Goal: Transaction & Acquisition: Purchase product/service

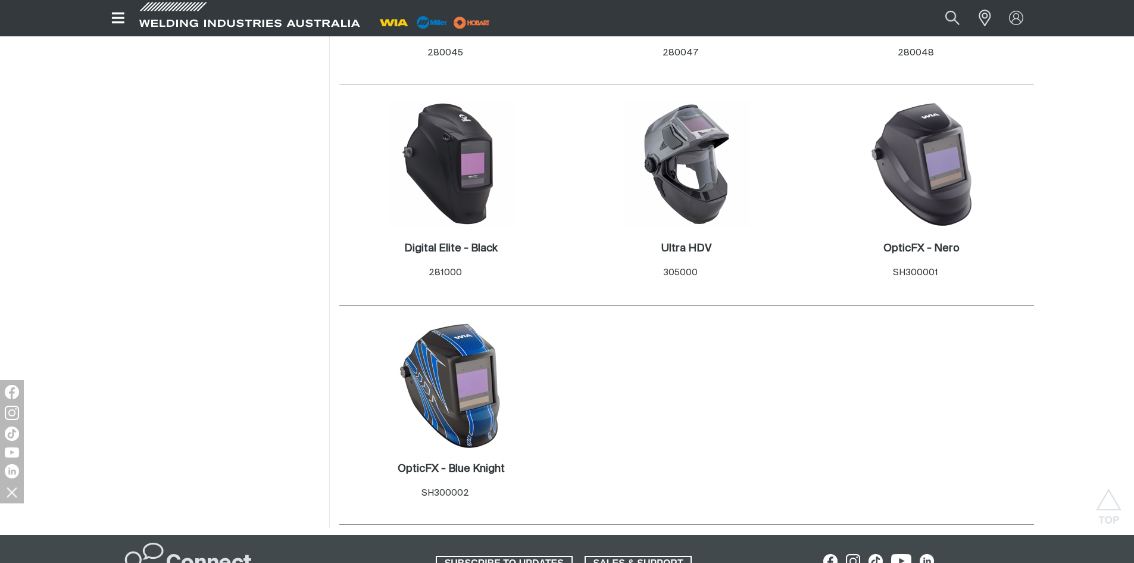
scroll to position [774, 0]
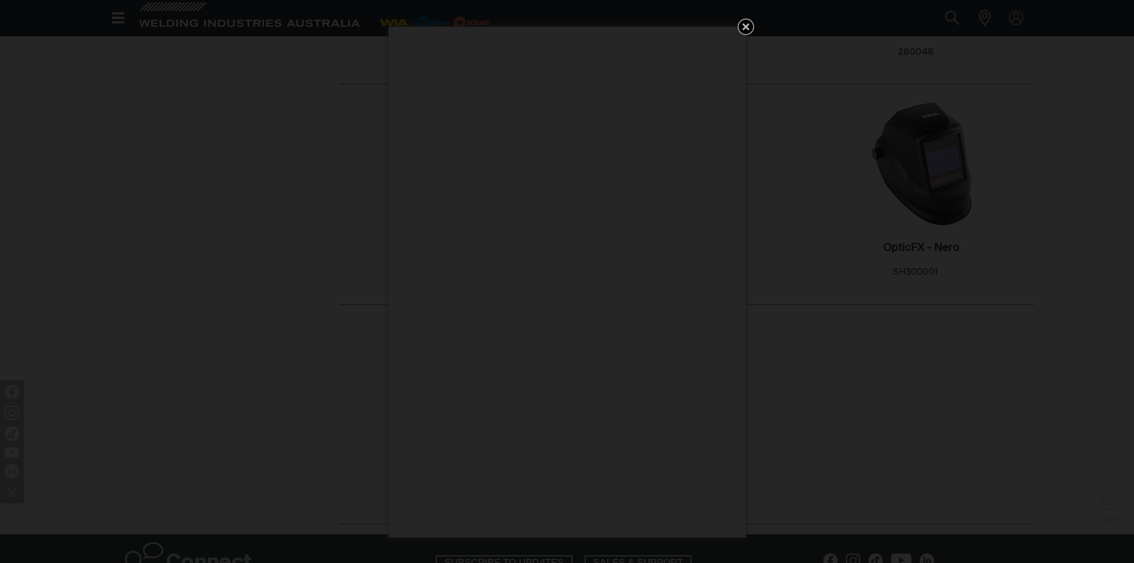
click at [741, 29] on icon "Get 5 WIA Welding Guides Free!" at bounding box center [746, 27] width 14 height 14
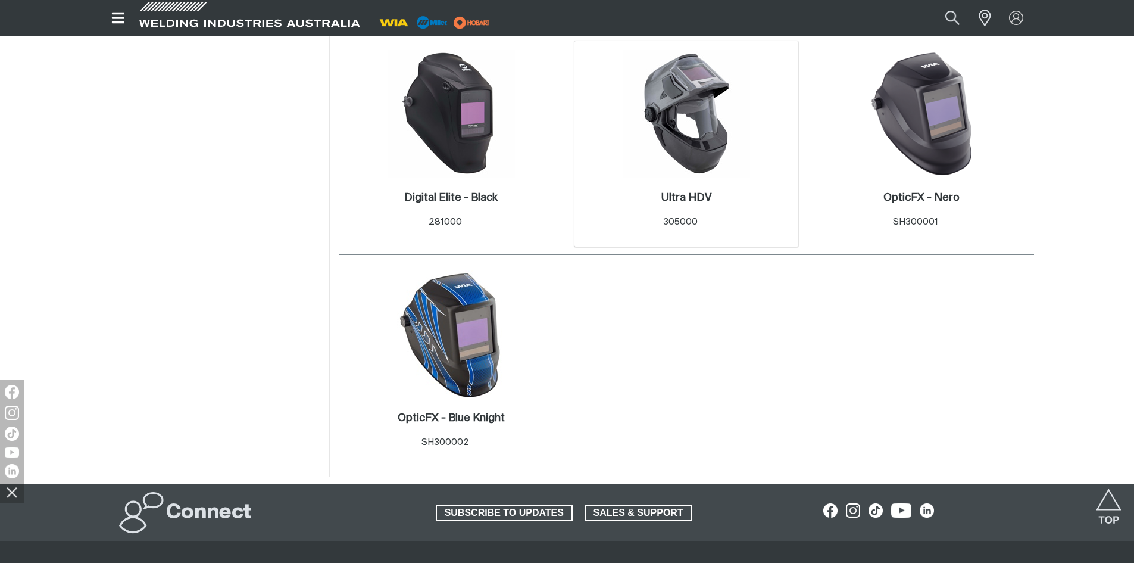
scroll to position [893, 0]
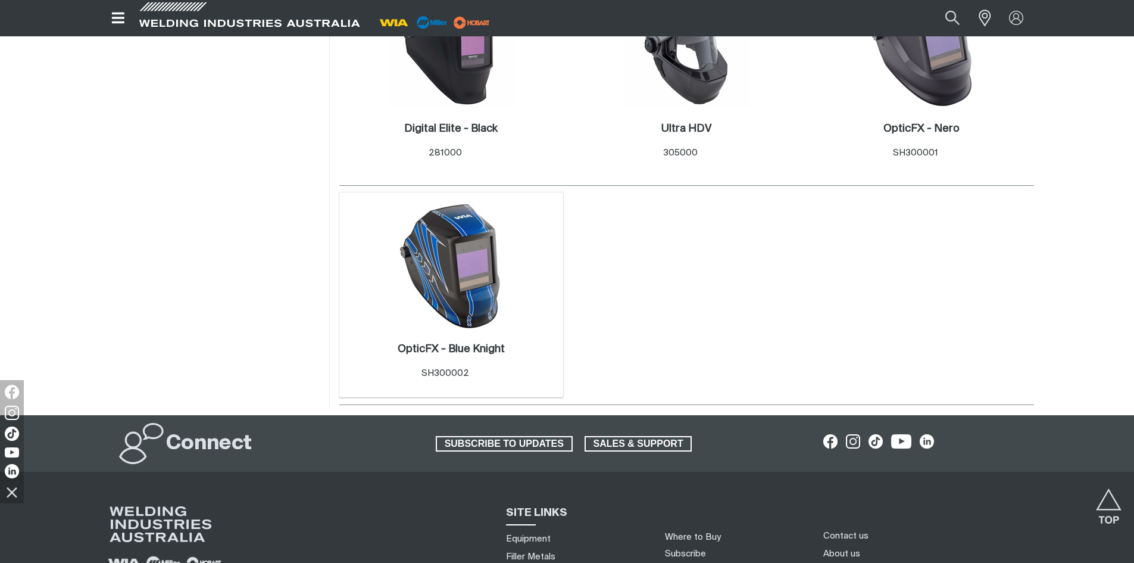
click at [455, 329] on div "OpticFX - Blue Knight . Item No. SH300002" at bounding box center [451, 364] width 213 height 70
click at [447, 348] on h2 "OpticFX - Blue Knight ." at bounding box center [451, 349] width 107 height 11
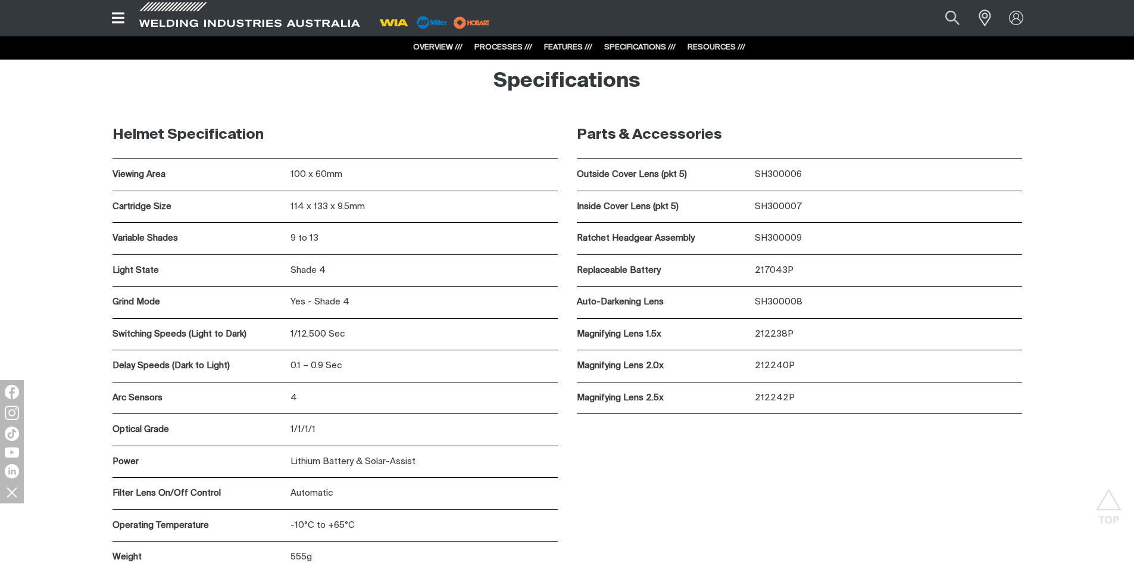
scroll to position [3275, 0]
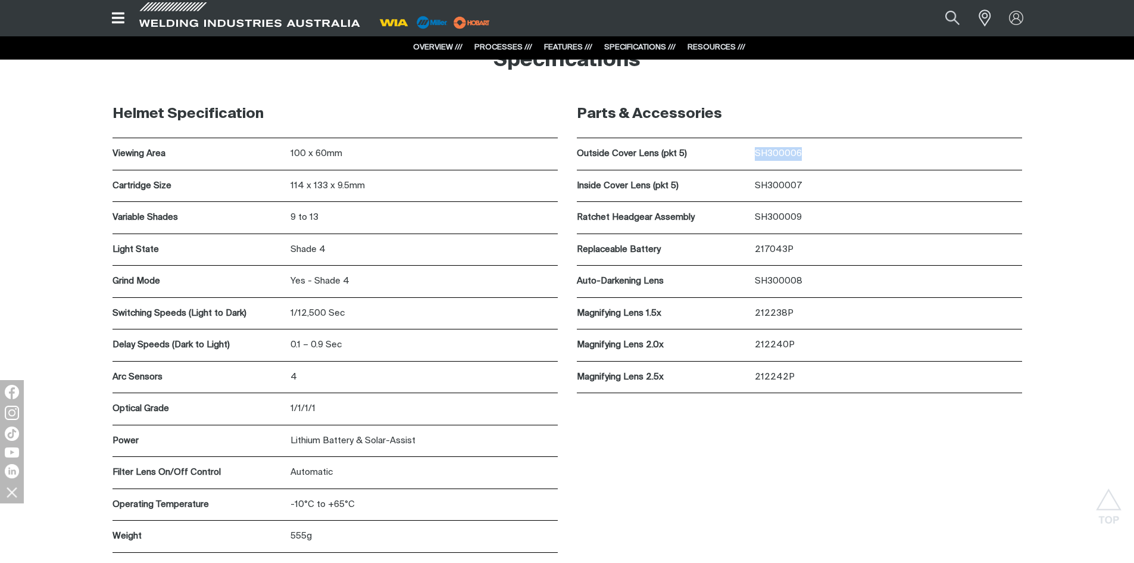
drag, startPoint x: 756, startPoint y: 153, endPoint x: 804, endPoint y: 155, distance: 48.3
click at [804, 155] on div "Outside Cover Lens (pkt 5) SH300006" at bounding box center [799, 154] width 445 height 32
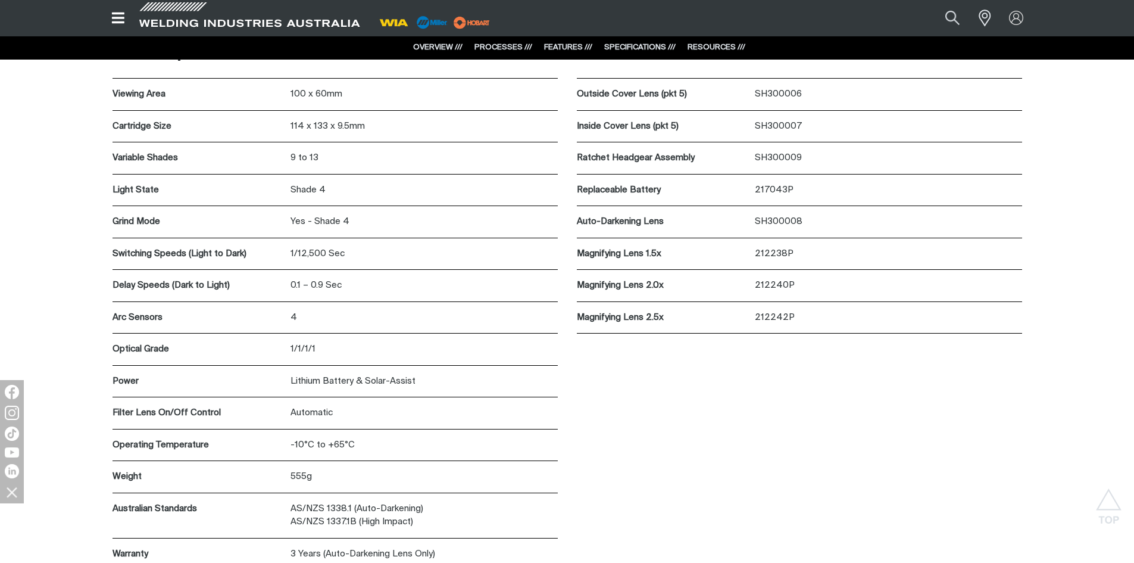
scroll to position [3096, 0]
